Goal: Task Accomplishment & Management: Manage account settings

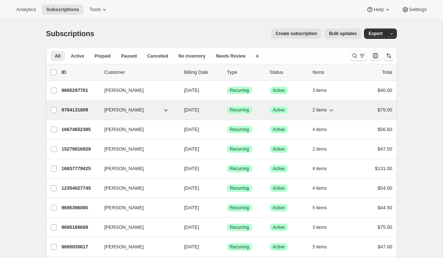
click at [84, 111] on p "9784131809" at bounding box center [80, 109] width 37 height 7
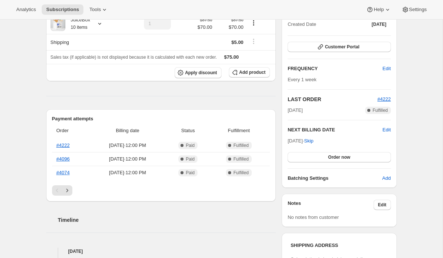
scroll to position [109, 0]
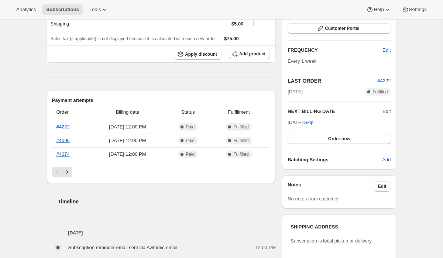
click at [386, 110] on span "Edit" at bounding box center [387, 111] width 8 height 7
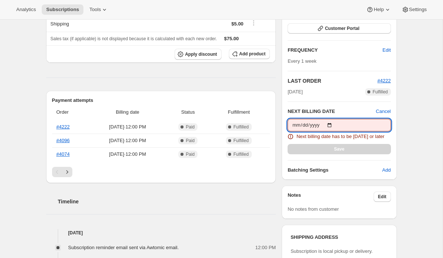
click at [336, 124] on input "[DATE]" at bounding box center [339, 125] width 103 height 13
click at [333, 123] on input "[DATE]" at bounding box center [339, 125] width 103 height 13
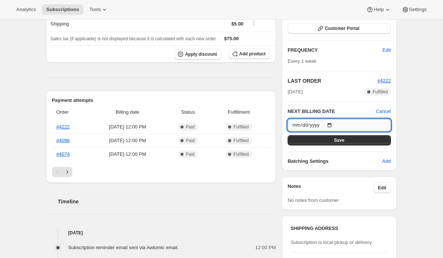
type input "[DATE]"
click at [340, 140] on span "Save" at bounding box center [339, 140] width 10 height 6
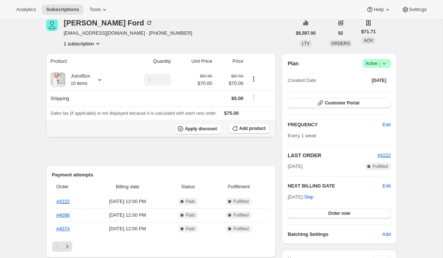
scroll to position [0, 0]
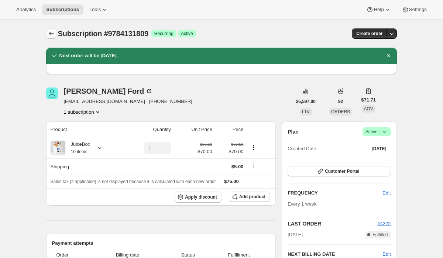
click at [50, 38] on button "Subscriptions" at bounding box center [51, 33] width 10 height 10
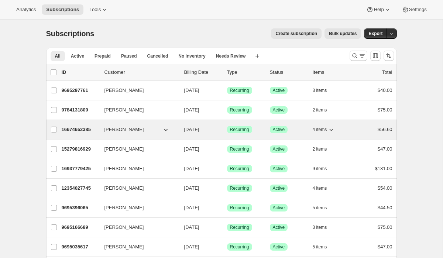
scroll to position [21, 0]
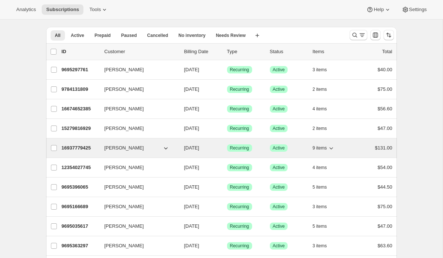
click at [87, 146] on p "16937779425" at bounding box center [80, 147] width 37 height 7
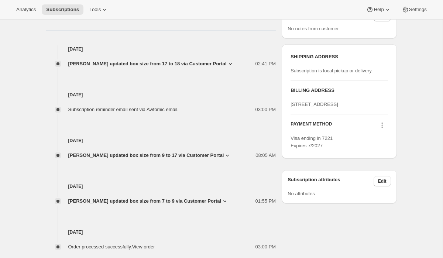
scroll to position [314, 0]
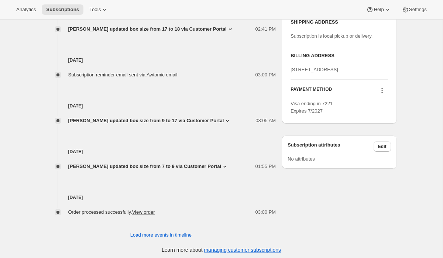
click at [224, 120] on icon at bounding box center [227, 120] width 7 height 7
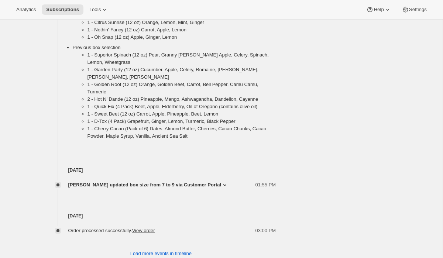
scroll to position [519, 0]
click at [221, 185] on icon at bounding box center [224, 184] width 7 height 7
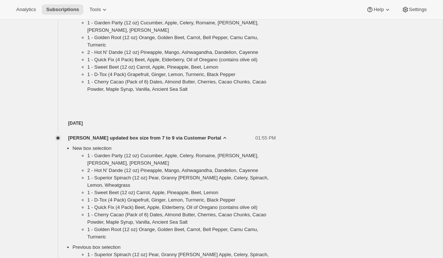
scroll to position [566, 0]
click at [221, 138] on icon at bounding box center [224, 137] width 7 height 7
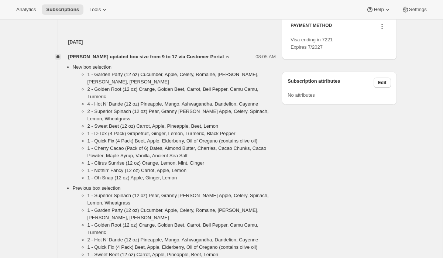
scroll to position [377, 0]
